Goal: Navigation & Orientation: Understand site structure

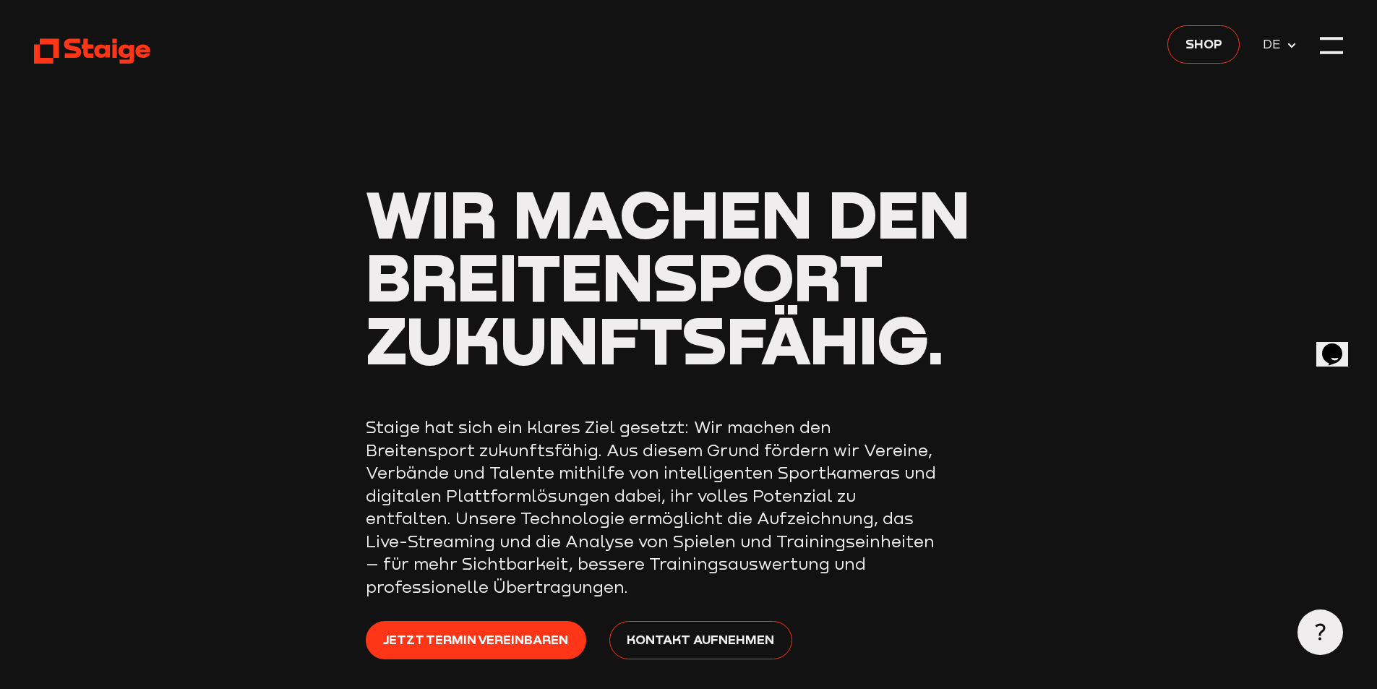
click at [124, 54] on use at bounding box center [92, 51] width 116 height 25
click at [1337, 38] on div at bounding box center [1331, 36] width 23 height 3
